Goal: Find specific page/section: Find specific page/section

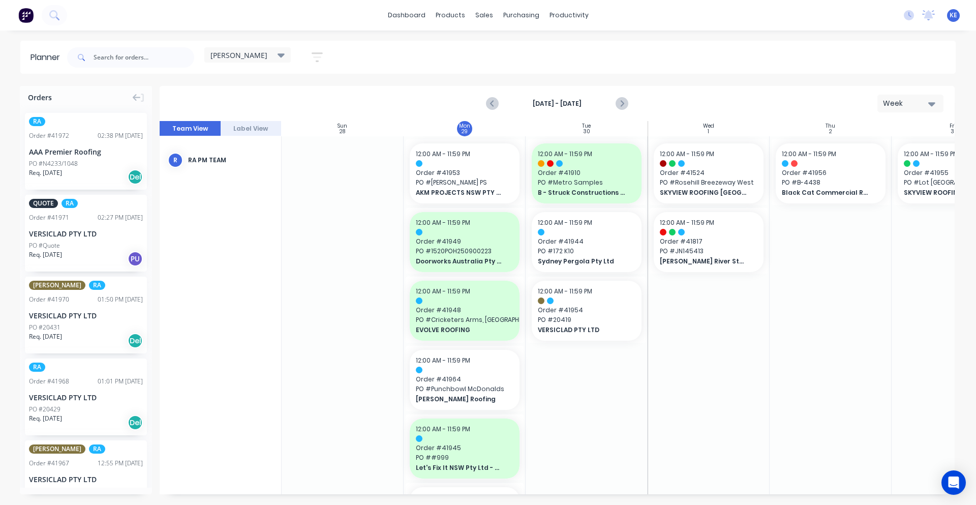
scroll to position [0, 1]
click at [493, 103] on icon "Previous page" at bounding box center [492, 104] width 12 height 12
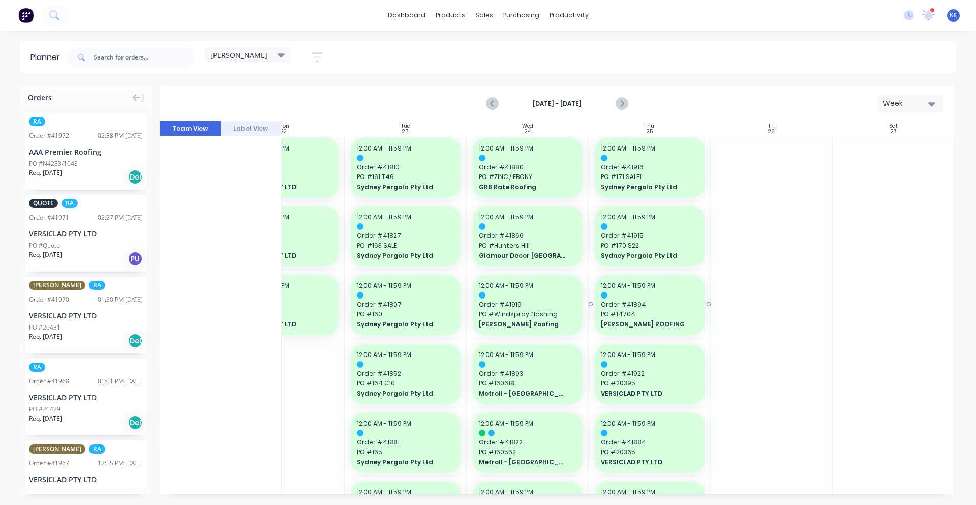
scroll to position [847, 185]
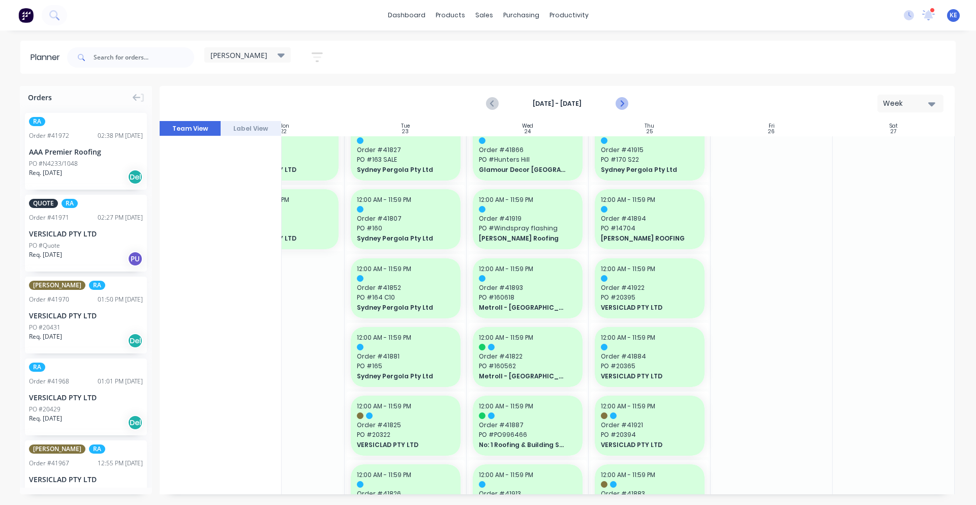
click at [623, 107] on icon "Next page" at bounding box center [621, 104] width 12 height 12
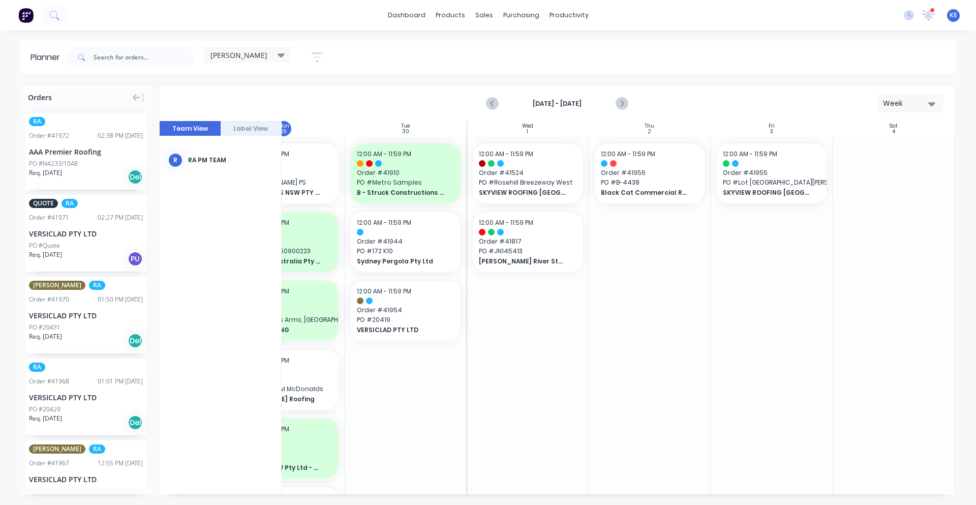
scroll to position [0, 112]
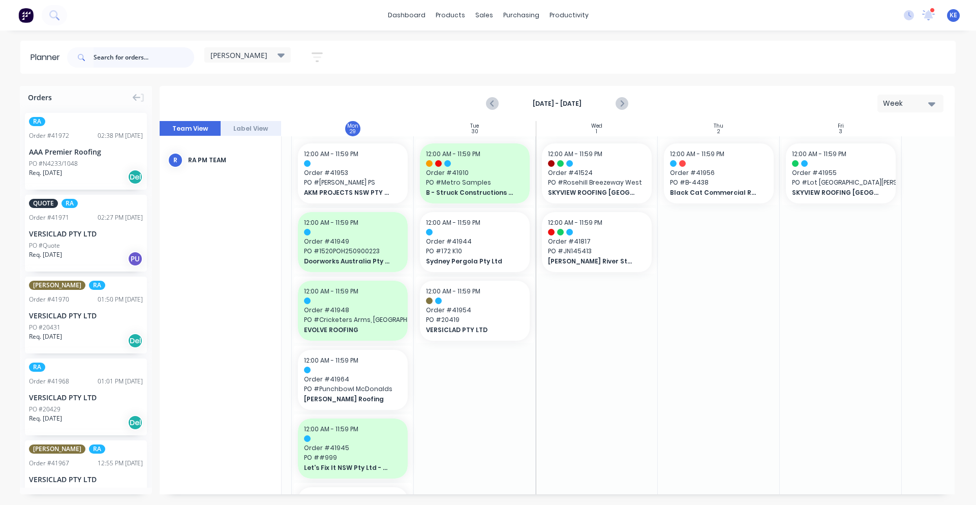
click at [175, 59] on input "text" at bounding box center [144, 57] width 101 height 20
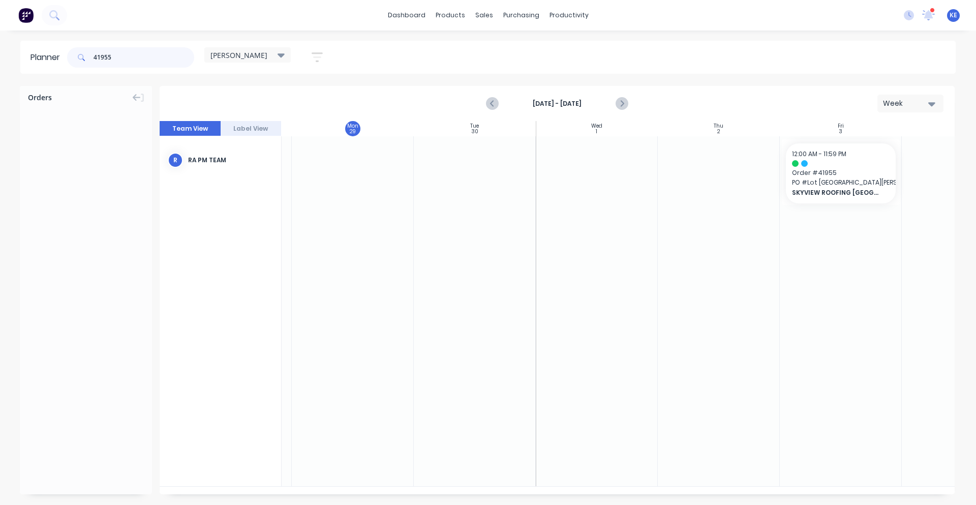
drag, startPoint x: 175, startPoint y: 59, endPoint x: 108, endPoint y: 61, distance: 67.1
click at [109, 61] on input "41955" at bounding box center [144, 57] width 101 height 20
type input "4"
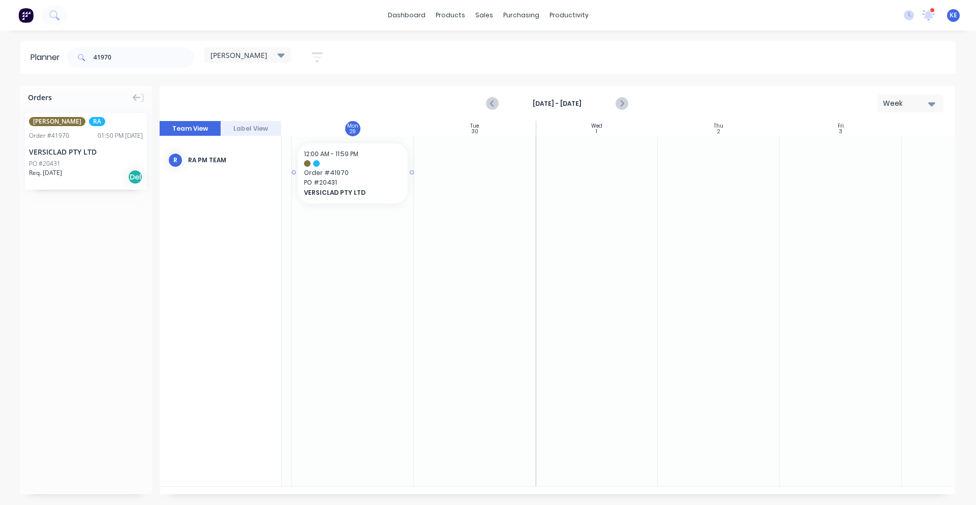
scroll to position [0, 109]
drag, startPoint x: 60, startPoint y: 156, endPoint x: 445, endPoint y: 200, distance: 386.9
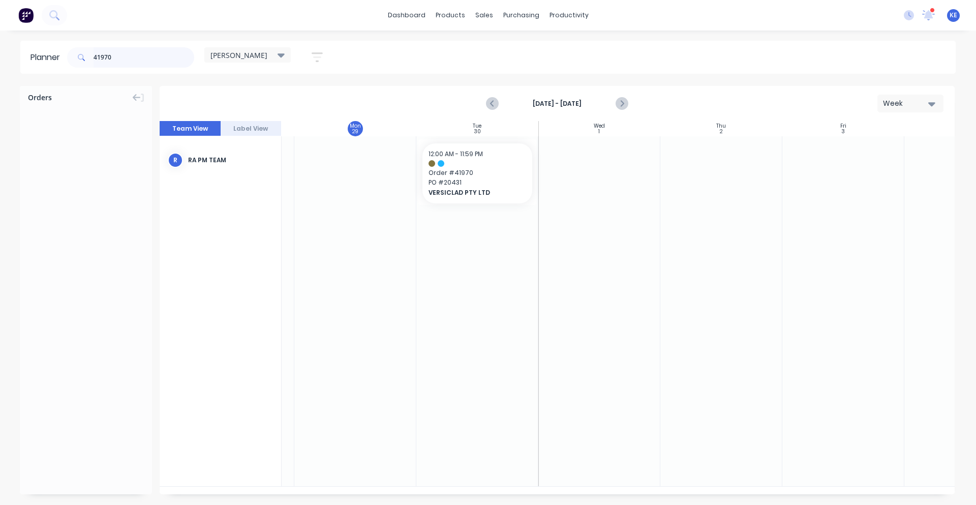
click at [129, 64] on input "41970" at bounding box center [144, 57] width 101 height 20
drag, startPoint x: 99, startPoint y: 151, endPoint x: 464, endPoint y: 171, distance: 366.0
click at [151, 65] on input "41967" at bounding box center [144, 57] width 101 height 20
drag, startPoint x: 85, startPoint y: 156, endPoint x: 473, endPoint y: 168, distance: 388.1
click at [124, 55] on input "41968" at bounding box center [144, 57] width 101 height 20
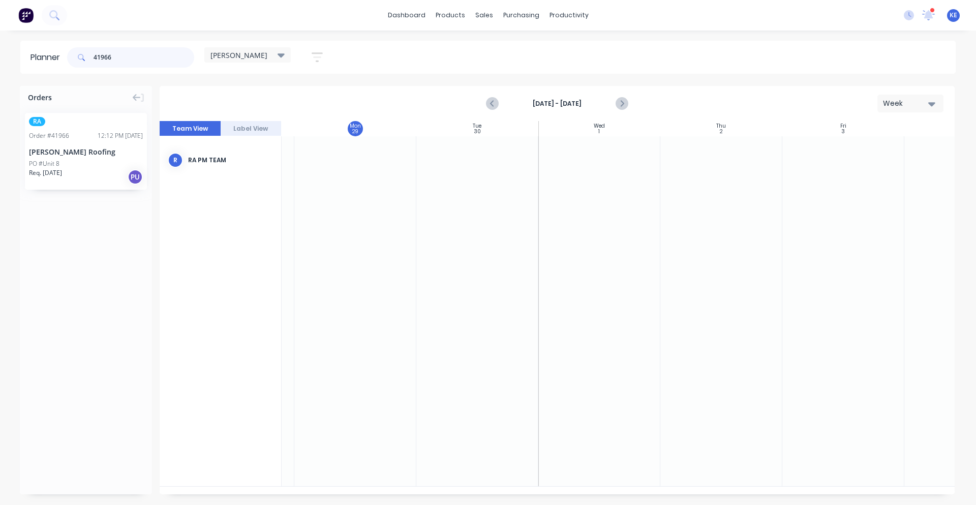
type input "41966"
drag, startPoint x: 100, startPoint y: 157, endPoint x: 308, endPoint y: 165, distance: 208.1
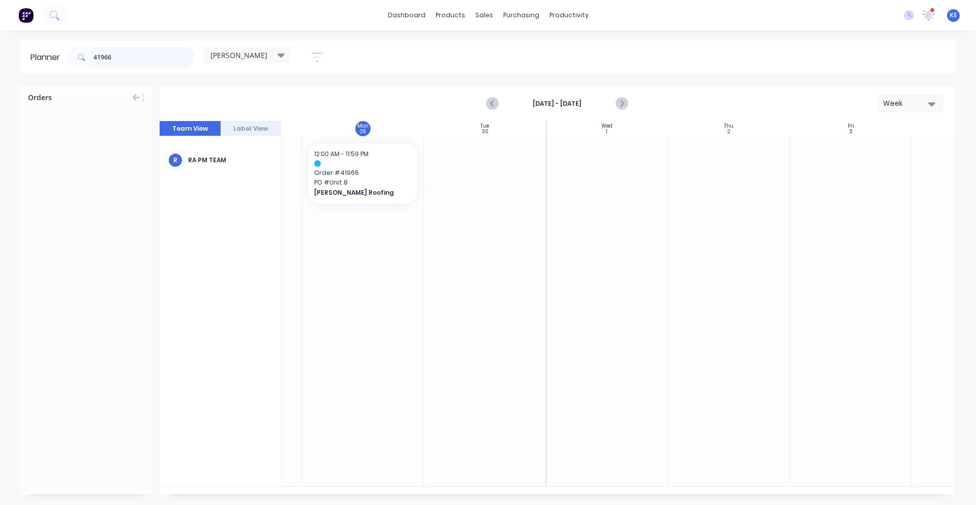
drag, startPoint x: 136, startPoint y: 48, endPoint x: -166, endPoint y: 71, distance: 303.3
click at [0, 71] on html "dashboard products sales purchasing productivity dashboard products Product Cat…" at bounding box center [488, 252] width 976 height 505
